Goal: Task Accomplishment & Management: Use online tool/utility

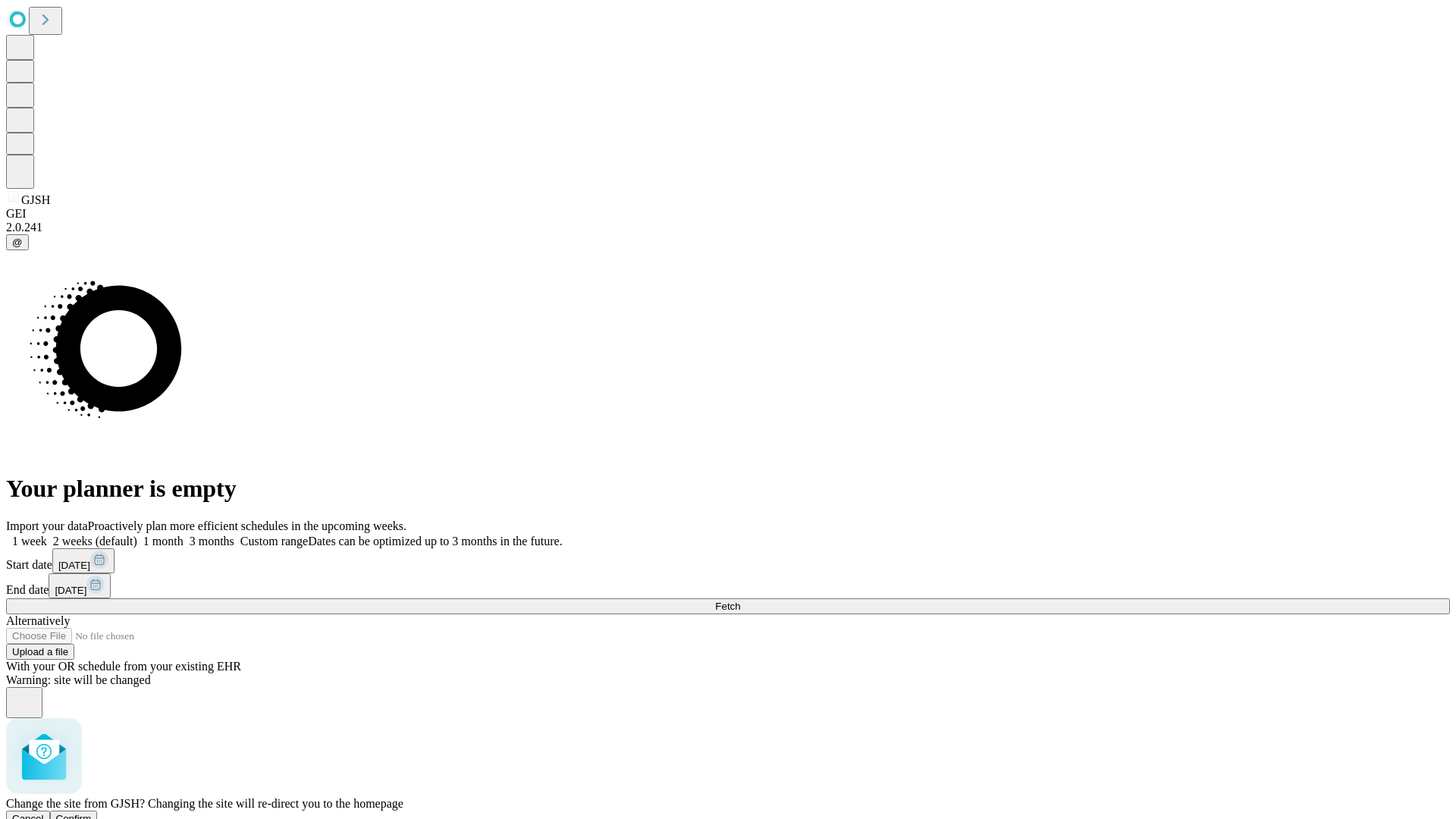
click at [91, 813] on span "Confirm" at bounding box center [74, 819] width 36 height 11
click at [137, 535] on label "2 weeks (default)" at bounding box center [92, 541] width 90 height 13
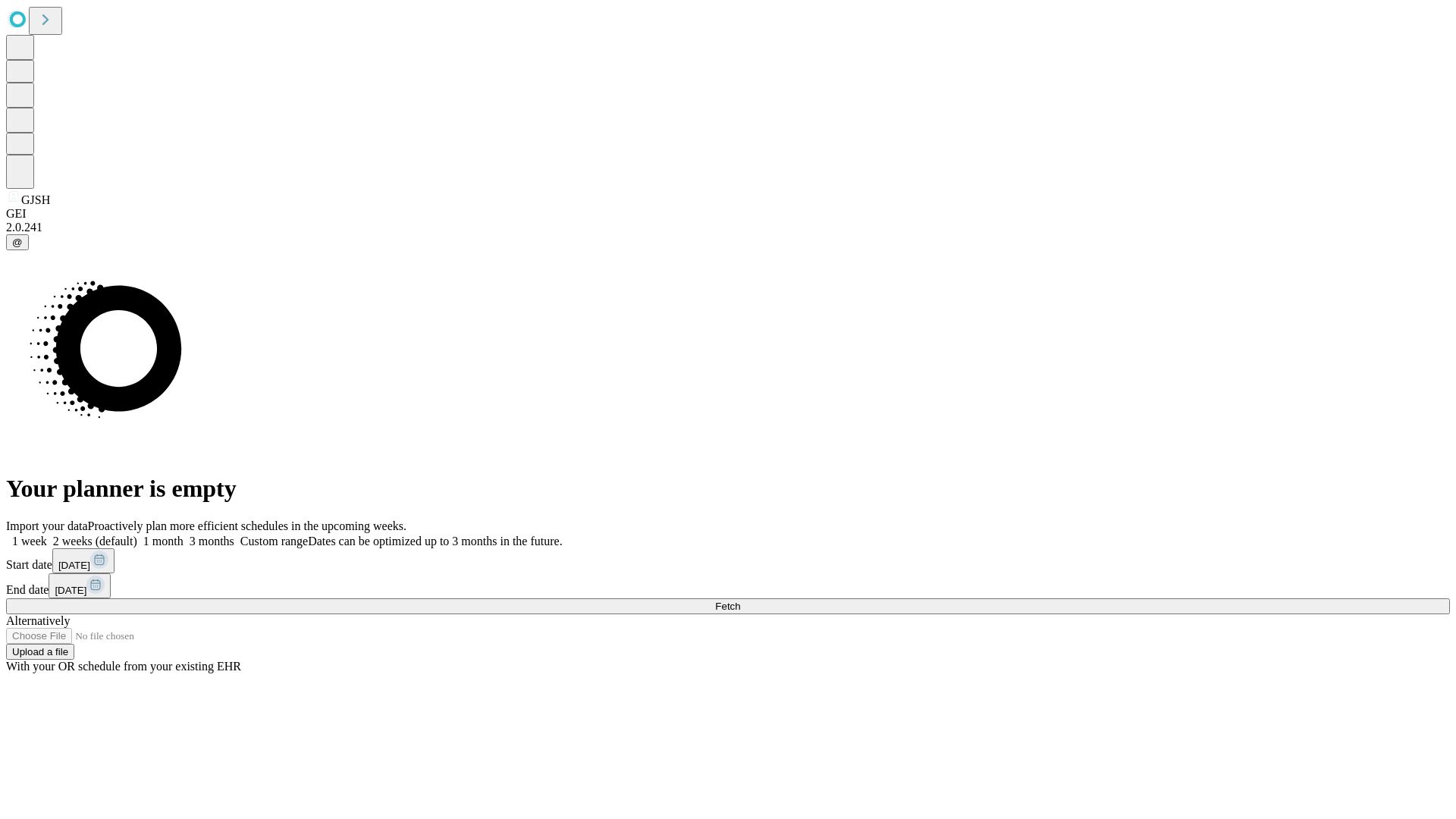
click at [740, 601] on span "Fetch" at bounding box center [728, 606] width 25 height 11
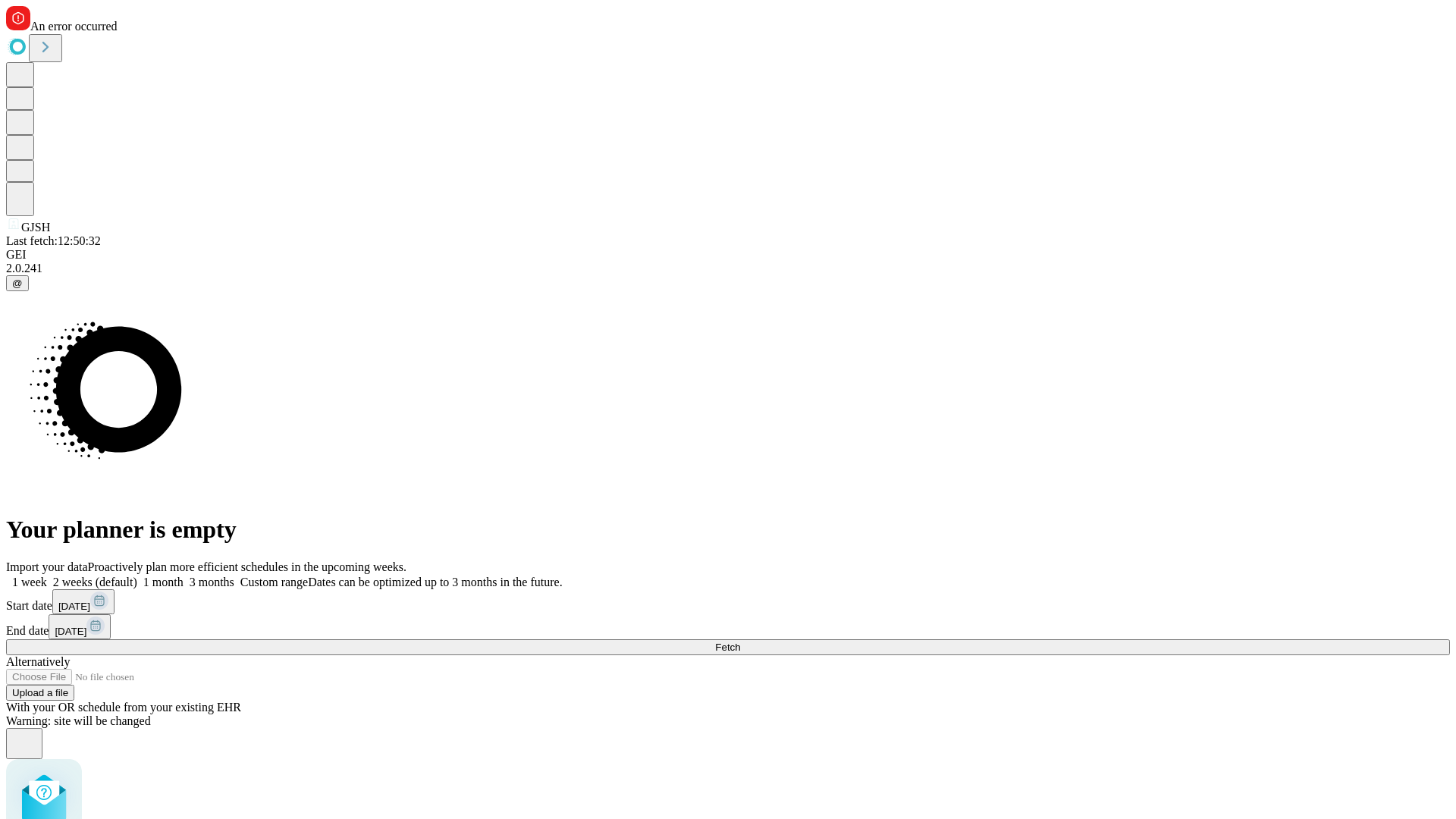
click at [137, 576] on label "2 weeks (default)" at bounding box center [92, 583] width 90 height 13
click at [740, 642] on span "Fetch" at bounding box center [728, 648] width 25 height 11
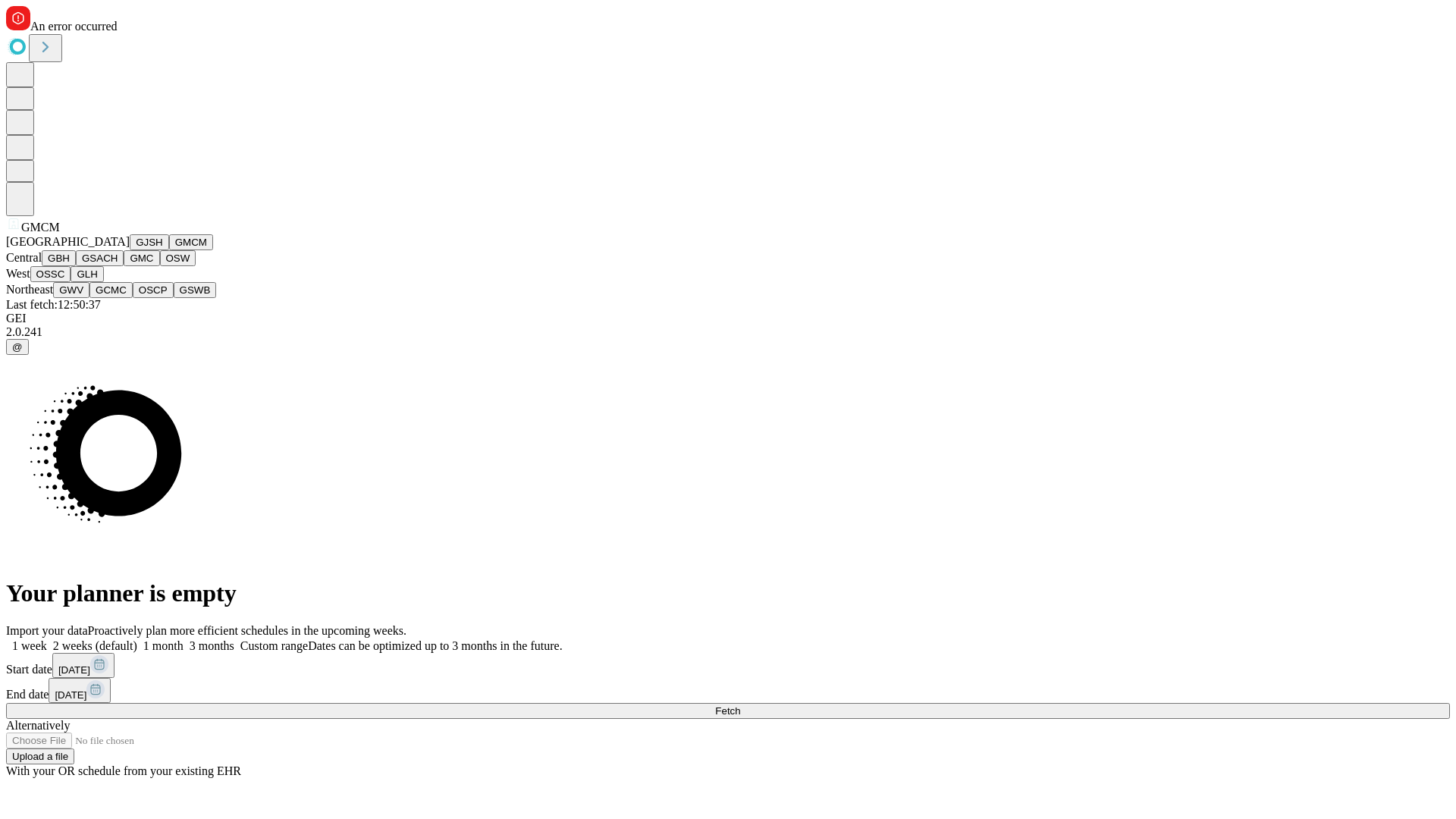
click at [76, 266] on button "GBH" at bounding box center [58, 258] width 34 height 16
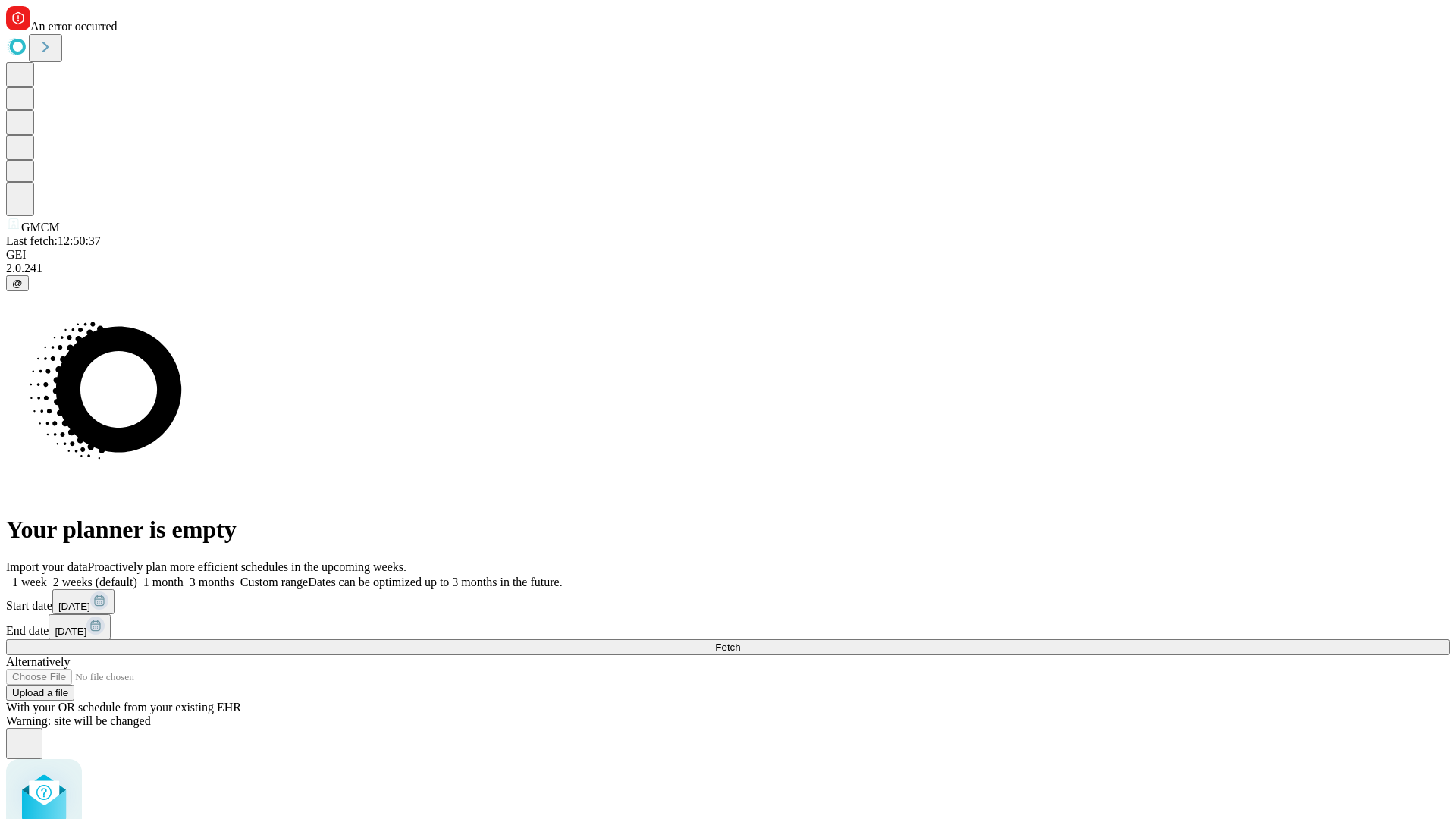
click at [137, 576] on label "2 weeks (default)" at bounding box center [92, 583] width 90 height 13
click at [740, 642] on span "Fetch" at bounding box center [728, 648] width 25 height 11
click at [137, 576] on label "2 weeks (default)" at bounding box center [92, 583] width 90 height 13
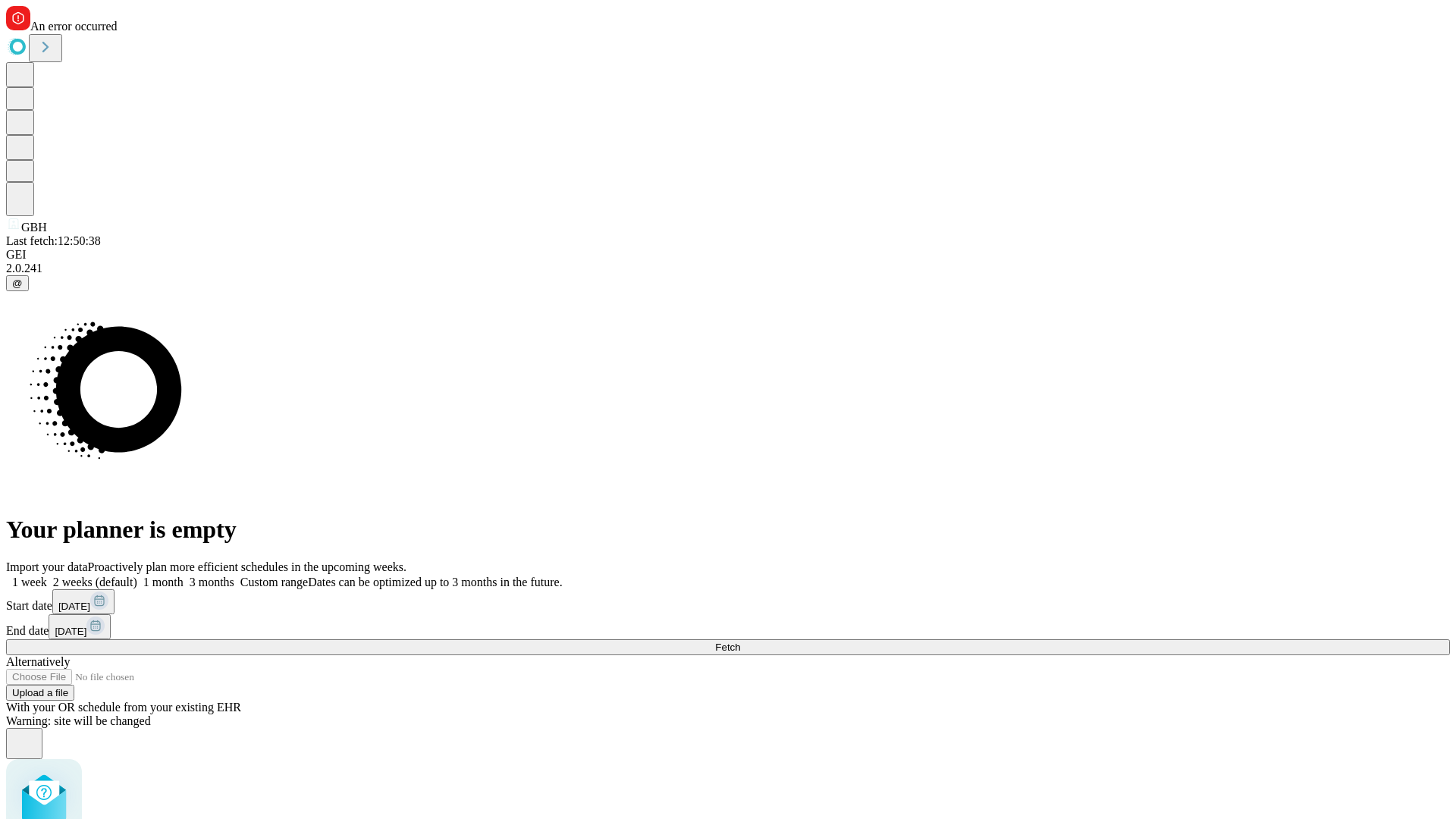
click at [740, 642] on span "Fetch" at bounding box center [728, 648] width 25 height 11
click at [137, 576] on label "2 weeks (default)" at bounding box center [92, 583] width 90 height 13
click at [740, 642] on span "Fetch" at bounding box center [728, 648] width 25 height 11
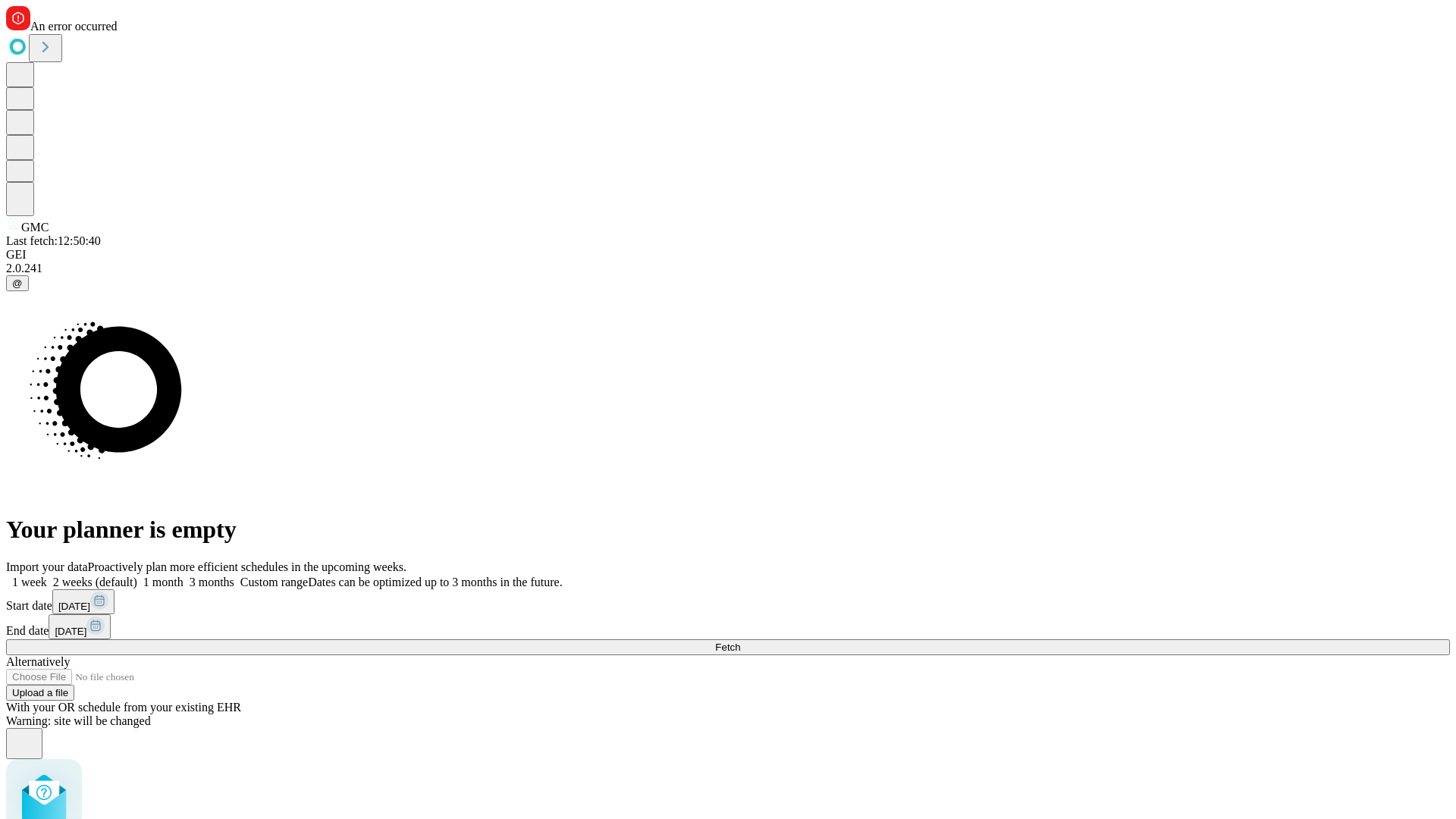
click at [137, 576] on label "2 weeks (default)" at bounding box center [92, 583] width 90 height 13
click at [740, 642] on span "Fetch" at bounding box center [728, 648] width 25 height 11
click at [137, 576] on label "2 weeks (default)" at bounding box center [92, 583] width 90 height 13
click at [740, 642] on span "Fetch" at bounding box center [728, 648] width 25 height 11
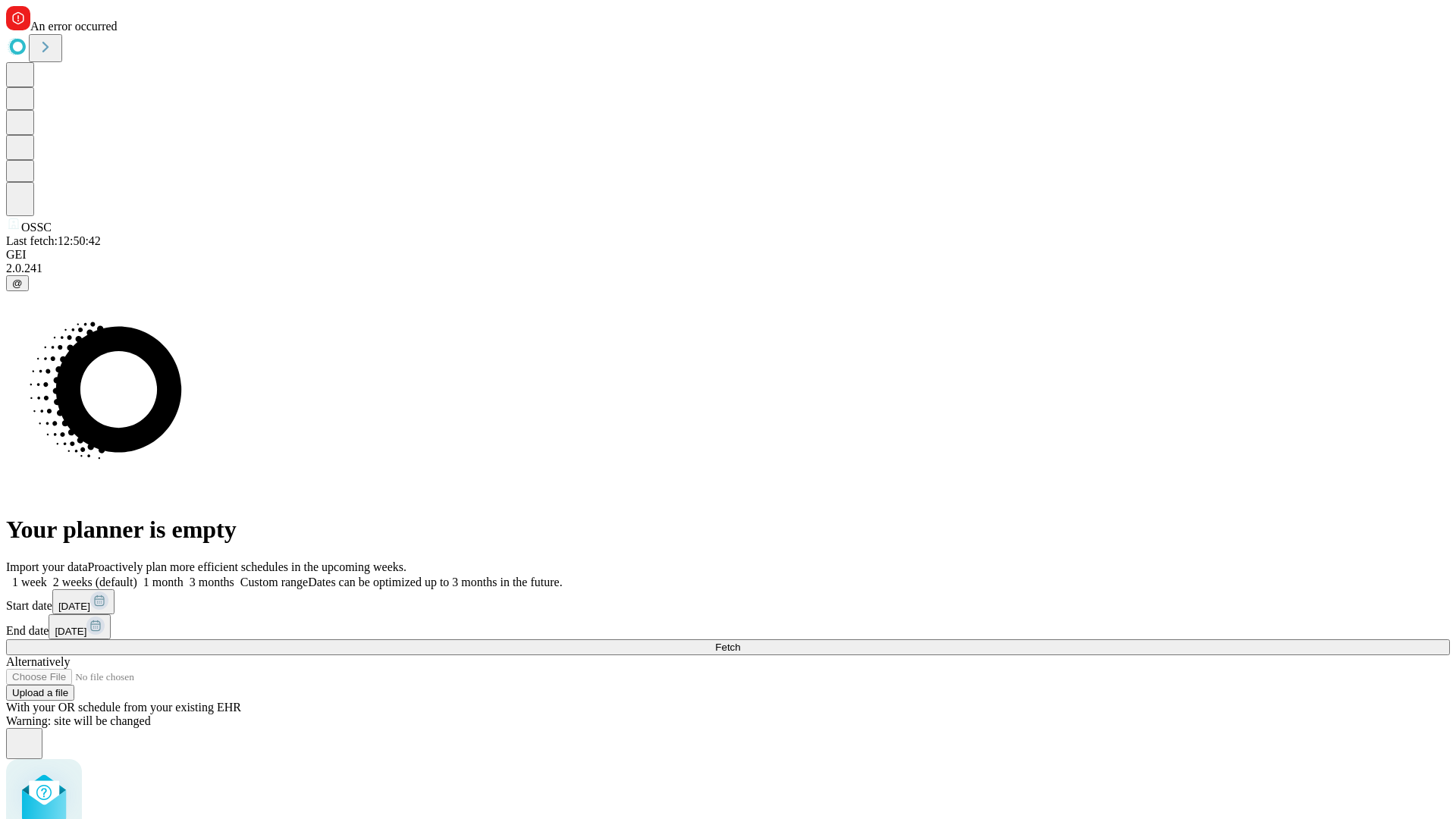
click at [137, 576] on label "2 weeks (default)" at bounding box center [92, 583] width 90 height 13
click at [740, 642] on span "Fetch" at bounding box center [728, 648] width 25 height 11
click at [137, 576] on label "2 weeks (default)" at bounding box center [92, 583] width 90 height 13
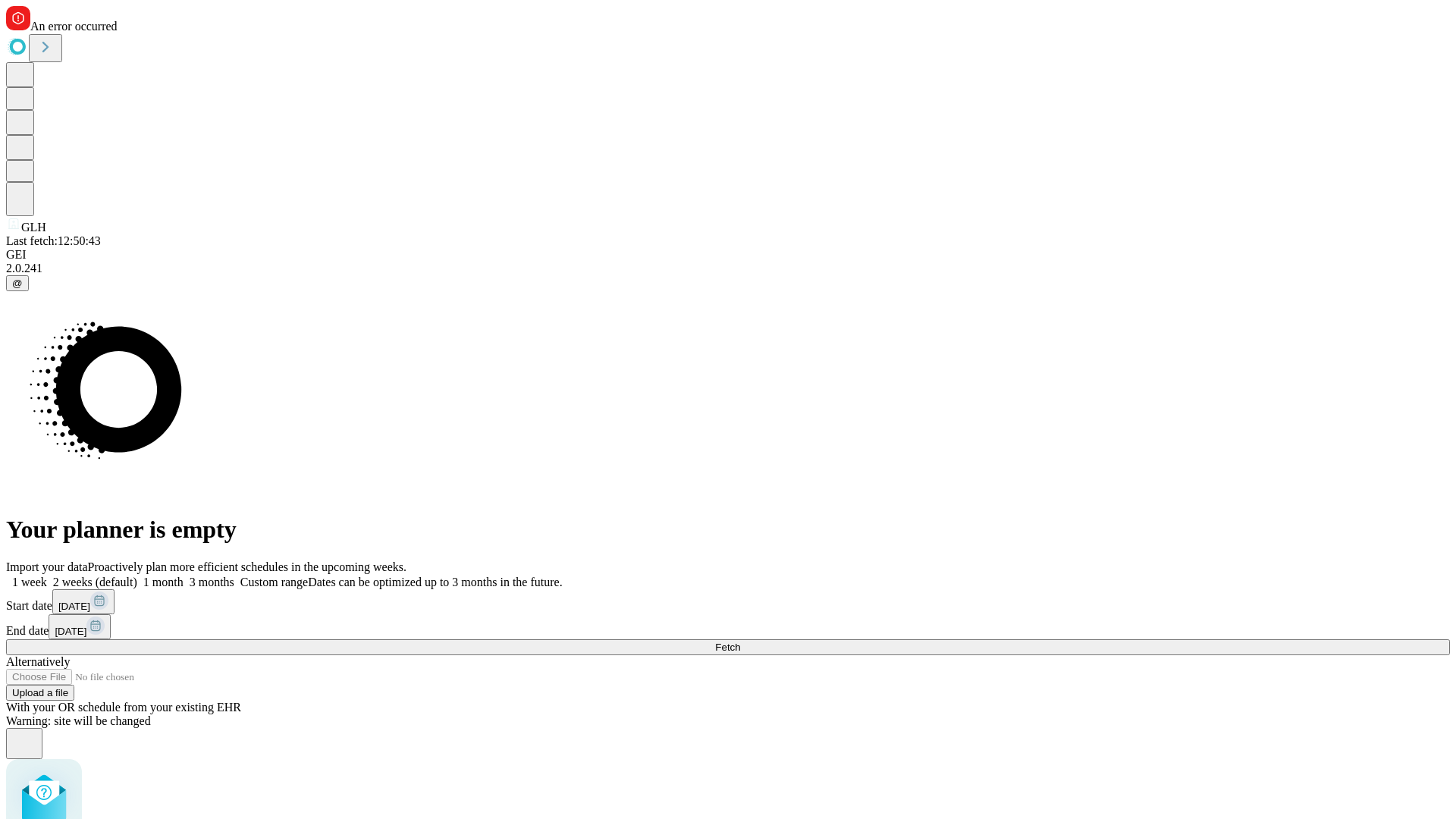
click at [740, 642] on span "Fetch" at bounding box center [728, 648] width 25 height 11
click at [137, 576] on label "2 weeks (default)" at bounding box center [92, 583] width 90 height 13
click at [740, 642] on span "Fetch" at bounding box center [728, 648] width 25 height 11
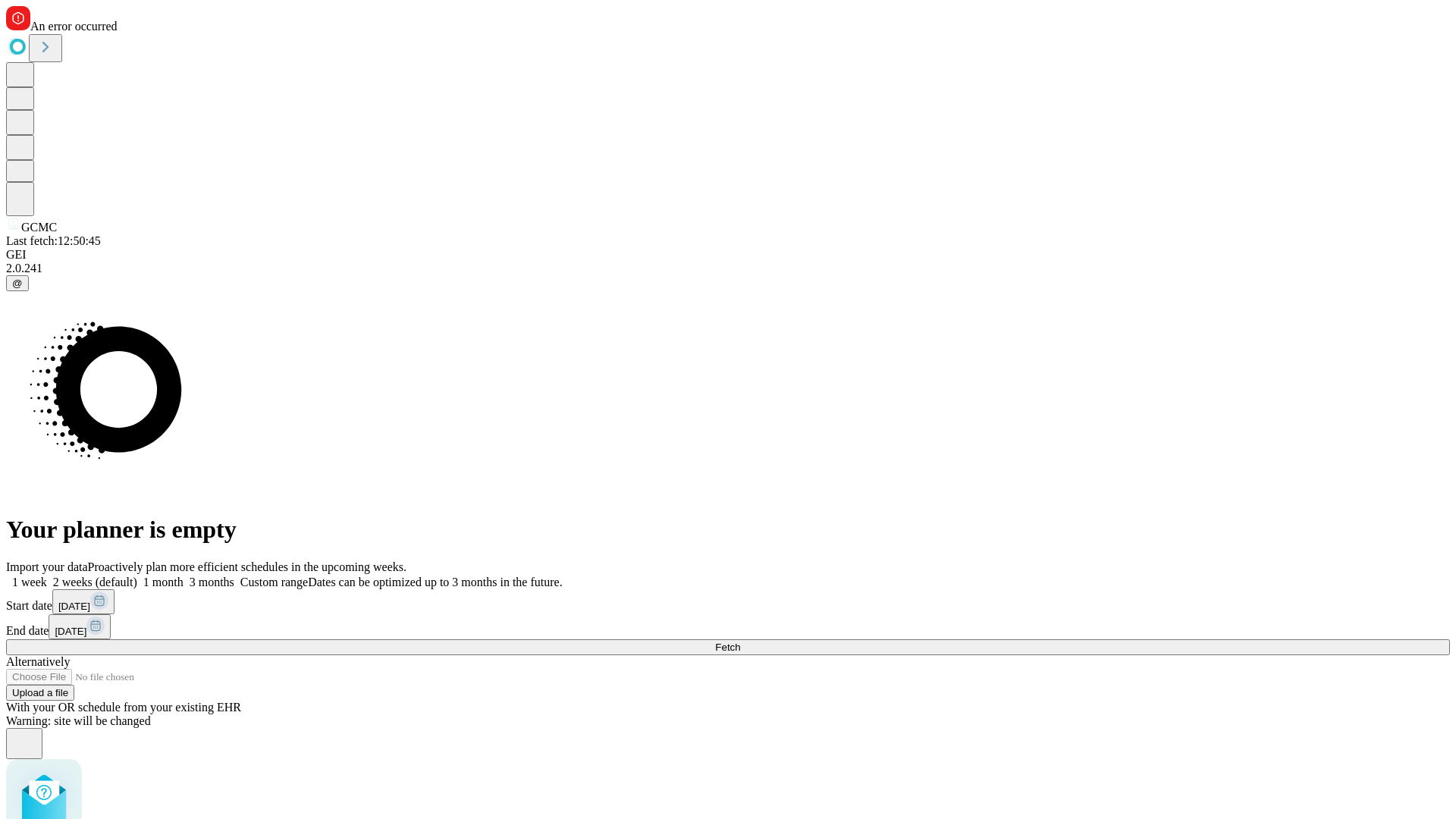
click at [137, 576] on label "2 weeks (default)" at bounding box center [92, 583] width 90 height 13
click at [740, 642] on span "Fetch" at bounding box center [728, 648] width 25 height 11
click at [137, 576] on label "2 weeks (default)" at bounding box center [92, 583] width 90 height 13
click at [740, 642] on span "Fetch" at bounding box center [728, 648] width 25 height 11
